Goal: Task Accomplishment & Management: Use online tool/utility

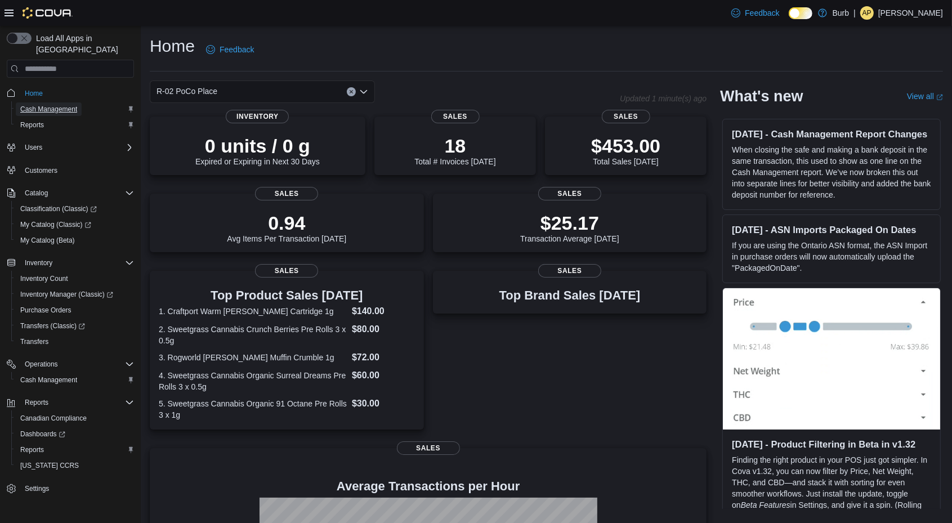
click at [46, 102] on span "Cash Management" at bounding box center [48, 109] width 57 height 14
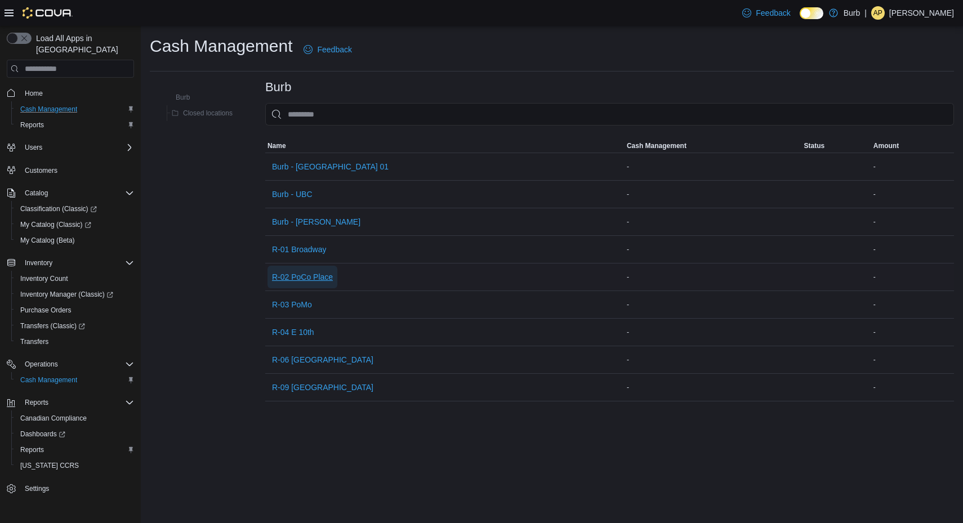
click at [314, 269] on span "R-02 PoCo Place" at bounding box center [302, 277] width 61 height 23
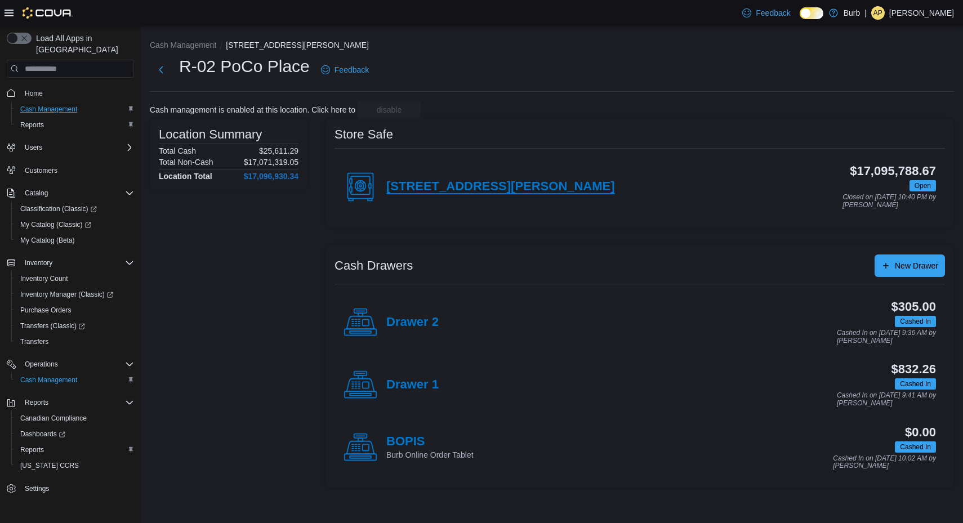
click at [424, 193] on h4 "[STREET_ADDRESS][PERSON_NAME]" at bounding box center [500, 187] width 229 height 15
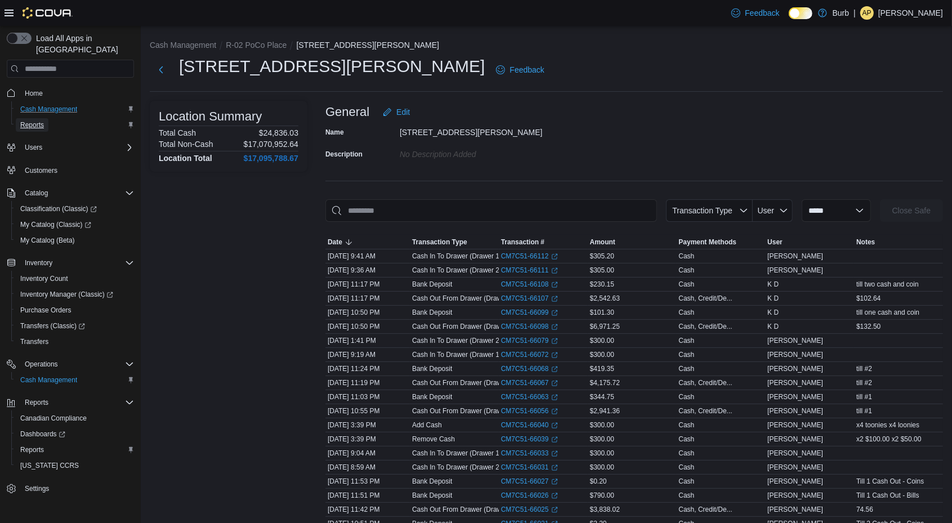
click at [33, 120] on span "Reports" at bounding box center [32, 124] width 24 height 9
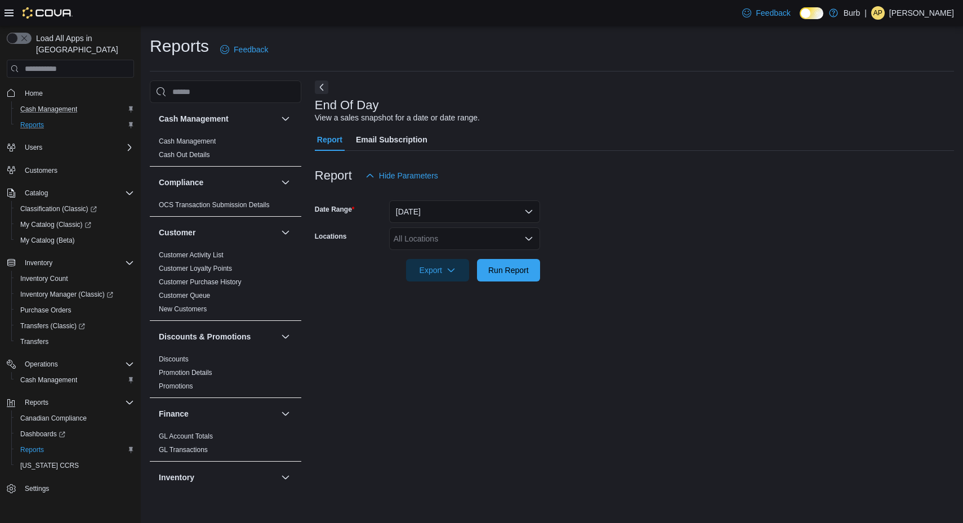
click at [410, 235] on div "All Locations" at bounding box center [464, 238] width 151 height 23
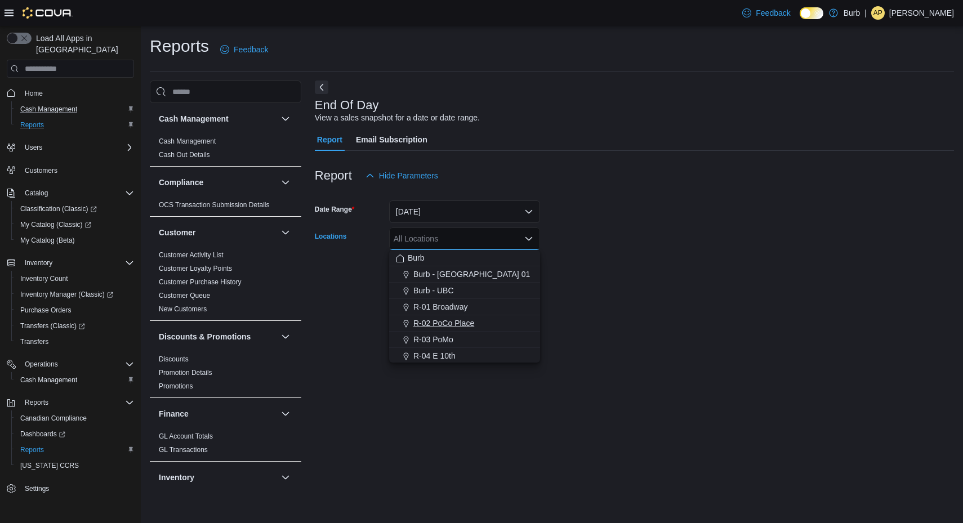
click at [471, 315] on button "R-02 PoCo Place" at bounding box center [464, 323] width 151 height 16
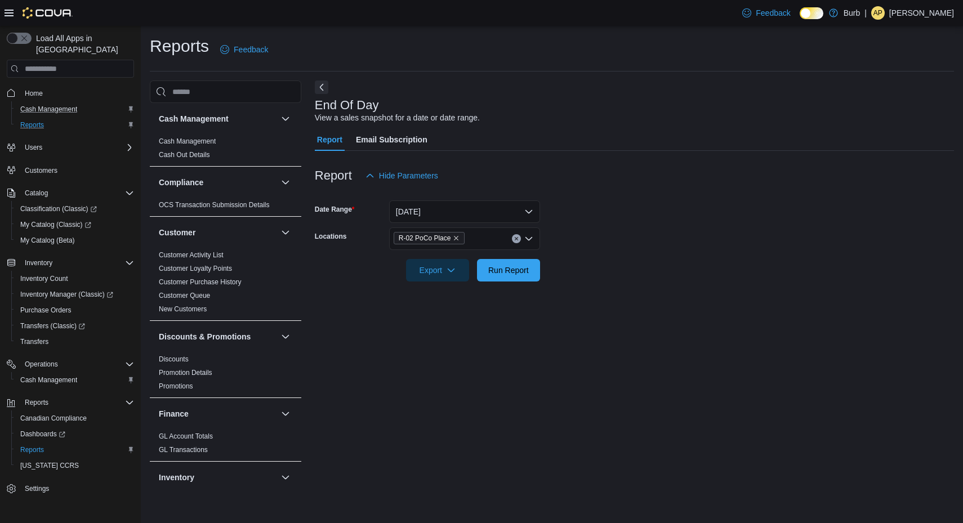
click at [658, 233] on form "Date Range [DATE] Locations R-02 PoCo Place Export Run Report" at bounding box center [634, 234] width 639 height 95
click at [516, 266] on span "Run Report" at bounding box center [508, 269] width 41 height 11
